Goal: Task Accomplishment & Management: Manage account settings

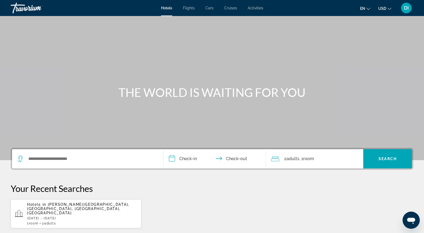
click at [409, 9] on div "DI" at bounding box center [406, 8] width 11 height 11
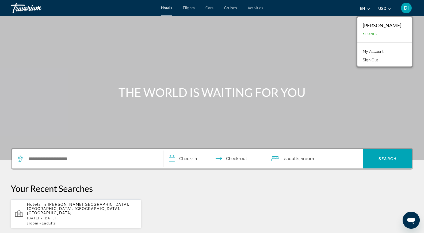
click at [378, 50] on link "My Account" at bounding box center [373, 51] width 26 height 7
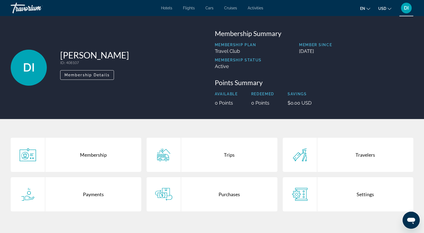
click at [215, 193] on div "Purchases" at bounding box center [229, 194] width 96 height 34
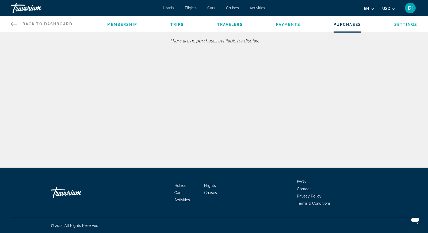
click at [292, 28] on div "Membership Trips Travelers Payments Purchases Settings" at bounding box center [262, 24] width 310 height 16
click at [289, 26] on span "Payments" at bounding box center [288, 24] width 24 height 4
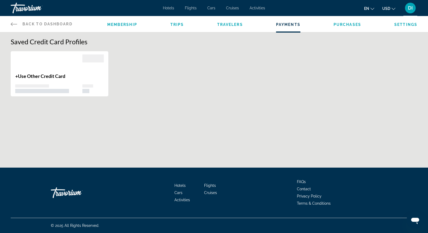
click at [239, 23] on span "Travelers" at bounding box center [230, 24] width 26 height 4
